Goal: Information Seeking & Learning: Understand process/instructions

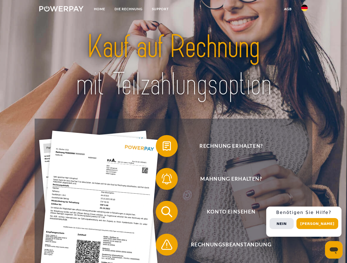
click at [61, 10] on img at bounding box center [61, 8] width 44 height 5
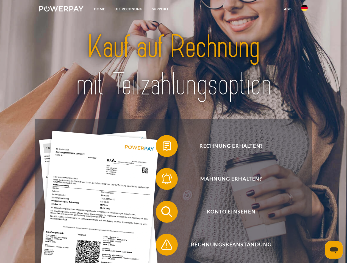
click at [304, 10] on img at bounding box center [304, 8] width 7 height 7
click at [287, 9] on link "agb" at bounding box center [287, 9] width 17 height 10
click at [162, 147] on span at bounding box center [158, 146] width 27 height 27
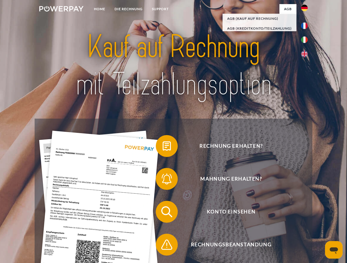
click at [162, 180] on span at bounding box center [158, 178] width 27 height 27
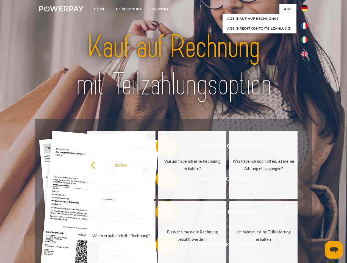
click at [162, 213] on link "Bis wann muss die Rechnung bezahlt werden?" at bounding box center [192, 236] width 68 height 69
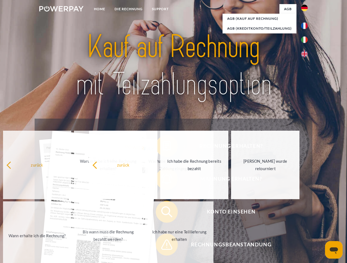
click at [162, 246] on span at bounding box center [158, 244] width 27 height 27
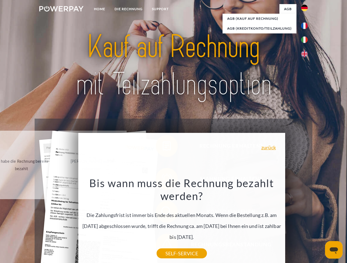
click at [305, 222] on div "Rechnung erhalten? Mahnung erhalten? Konto einsehen" at bounding box center [173, 229] width 277 height 220
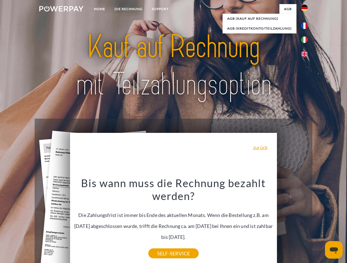
click at [292, 223] on span "Konto einsehen" at bounding box center [231, 212] width 134 height 22
click at [319, 224] on header "Home DIE RECHNUNG SUPPORT" at bounding box center [173, 189] width 347 height 379
